Goal: Navigation & Orientation: Go to known website

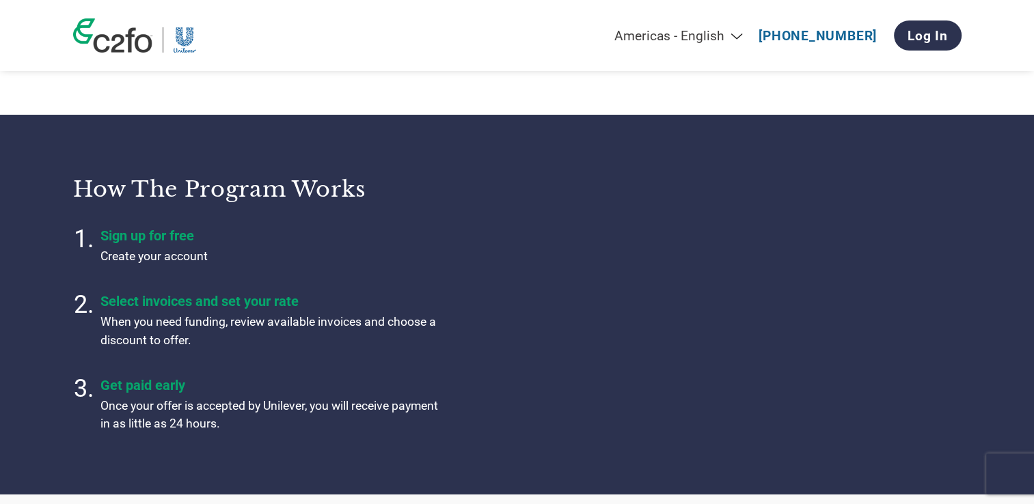
scroll to position [366, 0]
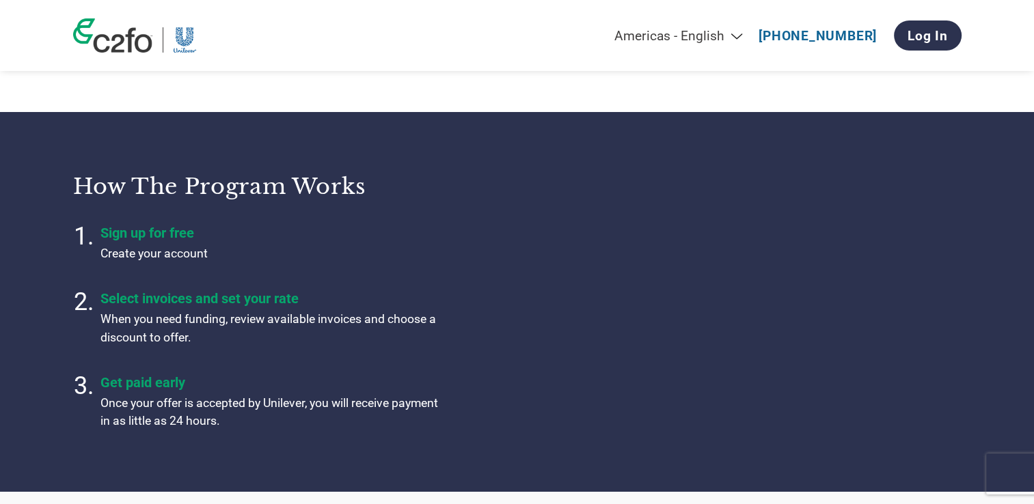
click at [184, 42] on img at bounding box center [185, 39] width 23 height 25
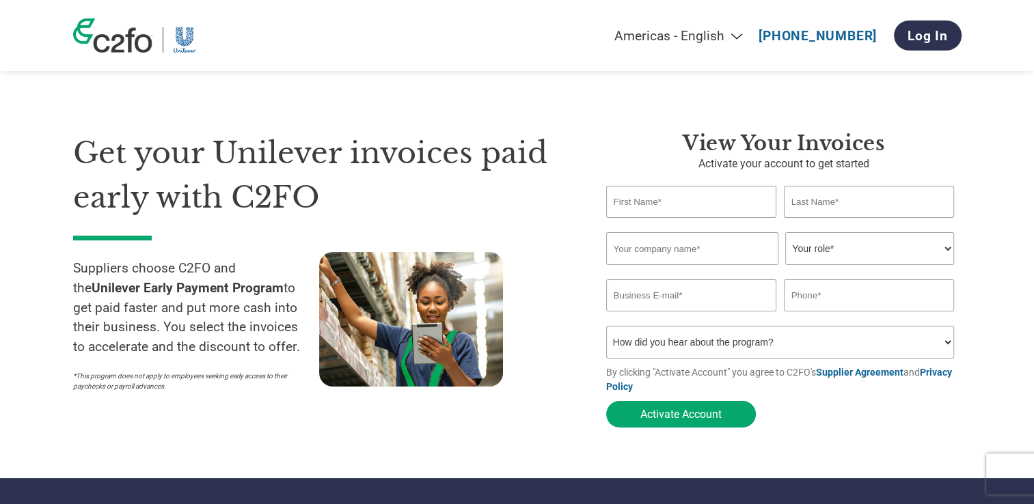
click at [137, 41] on img at bounding box center [112, 35] width 79 height 34
